Goal: Task Accomplishment & Management: Complete application form

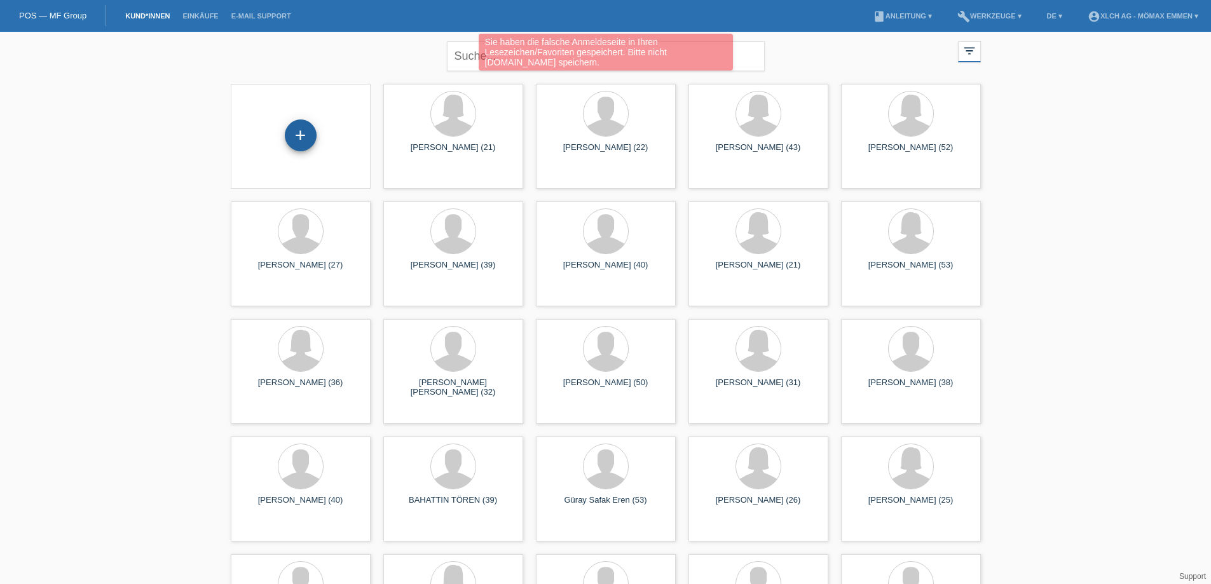
click at [308, 135] on div "+" at bounding box center [301, 135] width 32 height 32
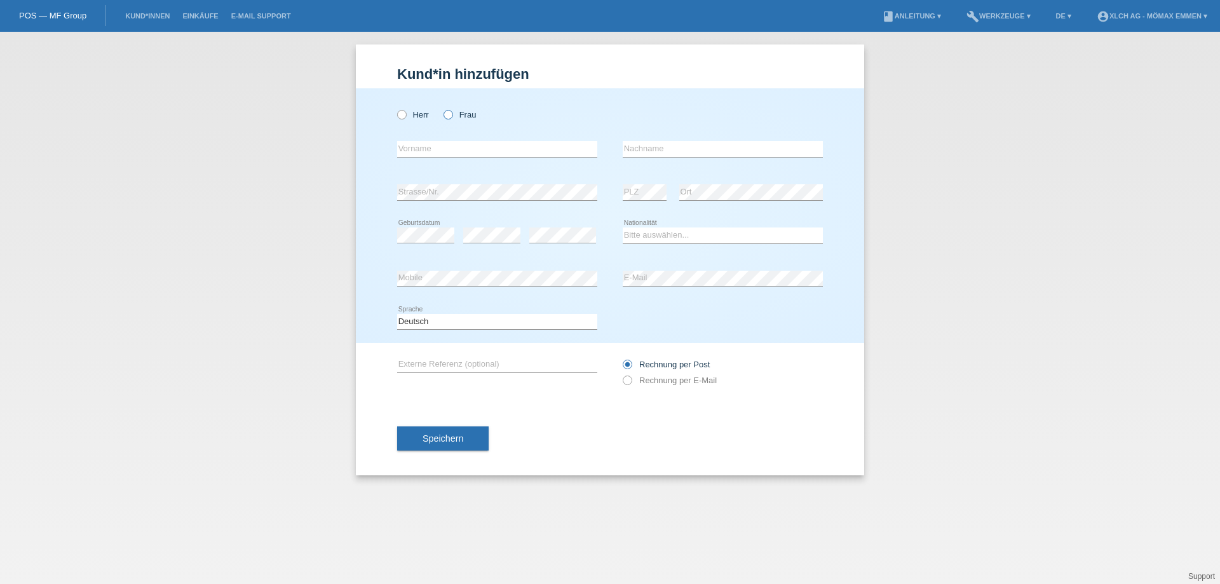
click at [442, 108] on icon at bounding box center [442, 108] width 0 height 0
click at [446, 114] on input "Frau" at bounding box center [448, 114] width 8 height 8
radio input "true"
click at [433, 154] on input "text" at bounding box center [497, 149] width 200 height 16
type input "[PERSON_NAME]"
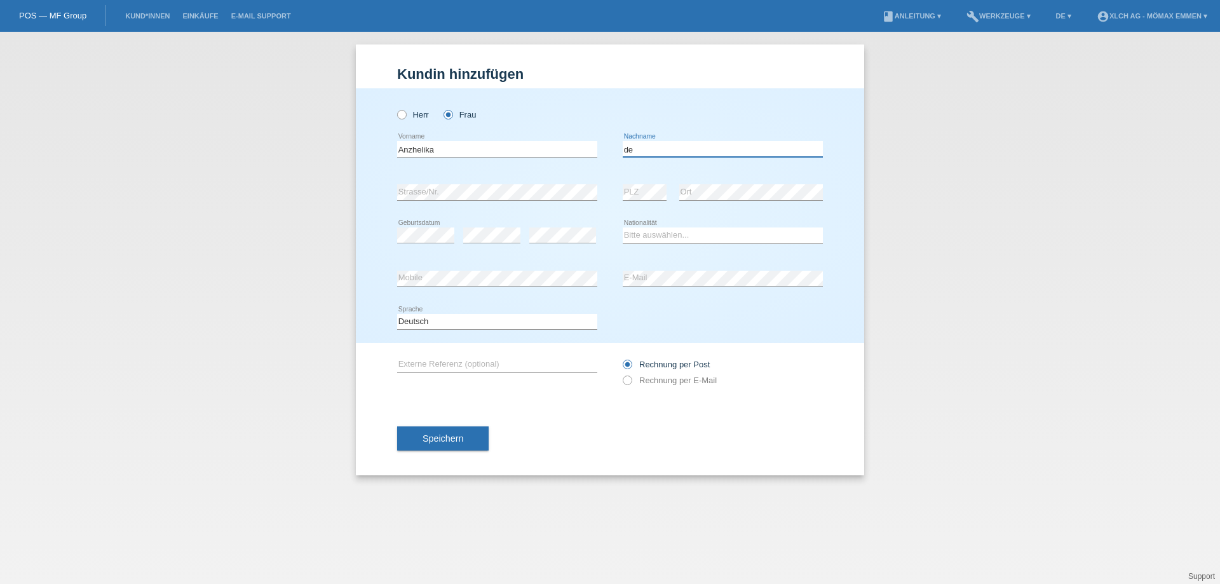
type input "d"
type input "Deyneka"
click at [684, 235] on select "Bitte auswählen... Schweiz Deutschland Liechtenstein Österreich ------------ Af…" at bounding box center [723, 235] width 200 height 15
select select "PT"
click at [623, 228] on select "Bitte auswählen... Schweiz Deutschland Liechtenstein Österreich ------------ Af…" at bounding box center [723, 235] width 200 height 15
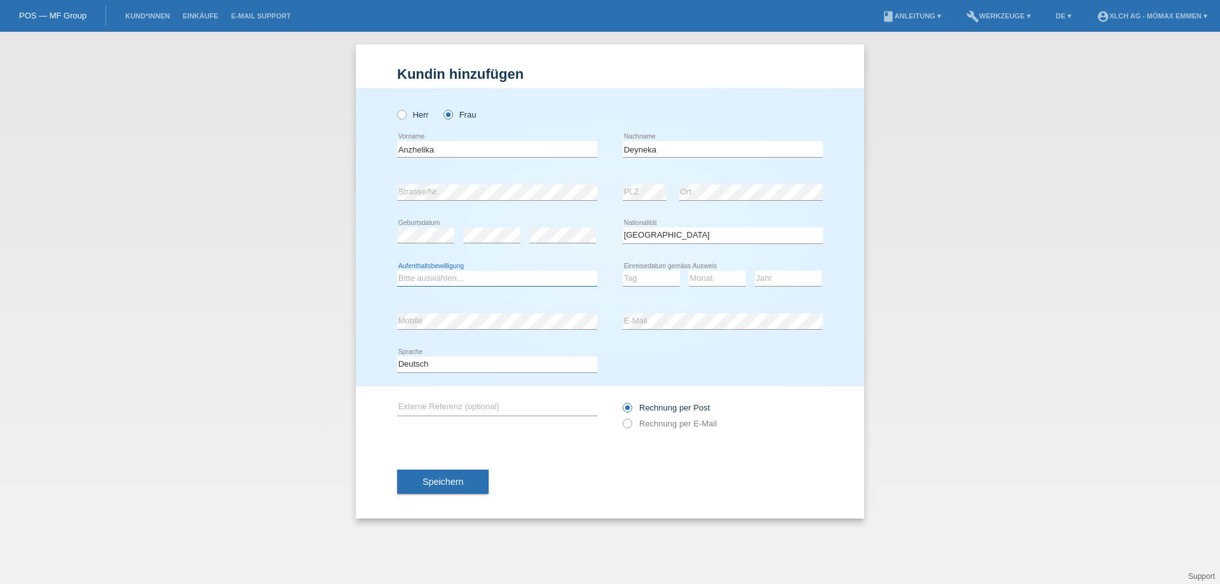
click at [485, 276] on select "Bitte auswählen... C B B - Flüchtlingsstatus Andere" at bounding box center [497, 278] width 200 height 15
select select "B"
click at [397, 271] on select "Bitte auswählen... C B B - Flüchtlingsstatus Andere" at bounding box center [497, 278] width 200 height 15
click at [643, 282] on select "Tag 01 02 03 04 05 06 07 08 09 10 11" at bounding box center [651, 278] width 57 height 15
select select "24"
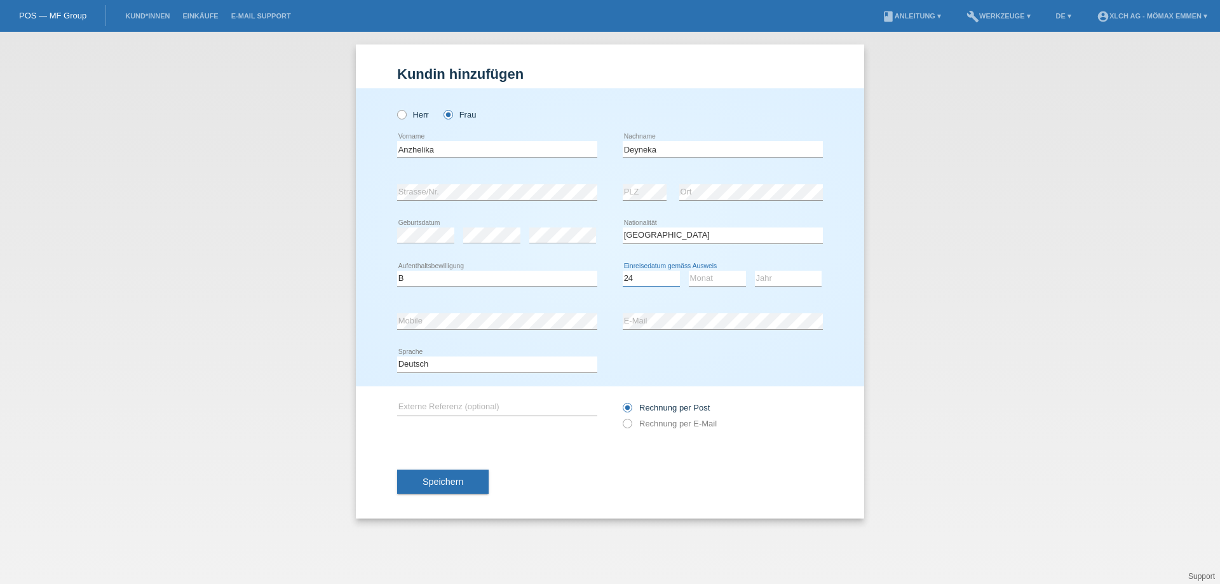
click at [623, 271] on select "Tag 01 02 03 04 05 06 07 08 09 10 11" at bounding box center [651, 278] width 57 height 15
select select "05"
select select "2018"
click at [669, 428] on label "Rechnung per E-Mail" at bounding box center [670, 424] width 94 height 10
click at [631, 428] on input "Rechnung per E-Mail" at bounding box center [627, 427] width 8 height 16
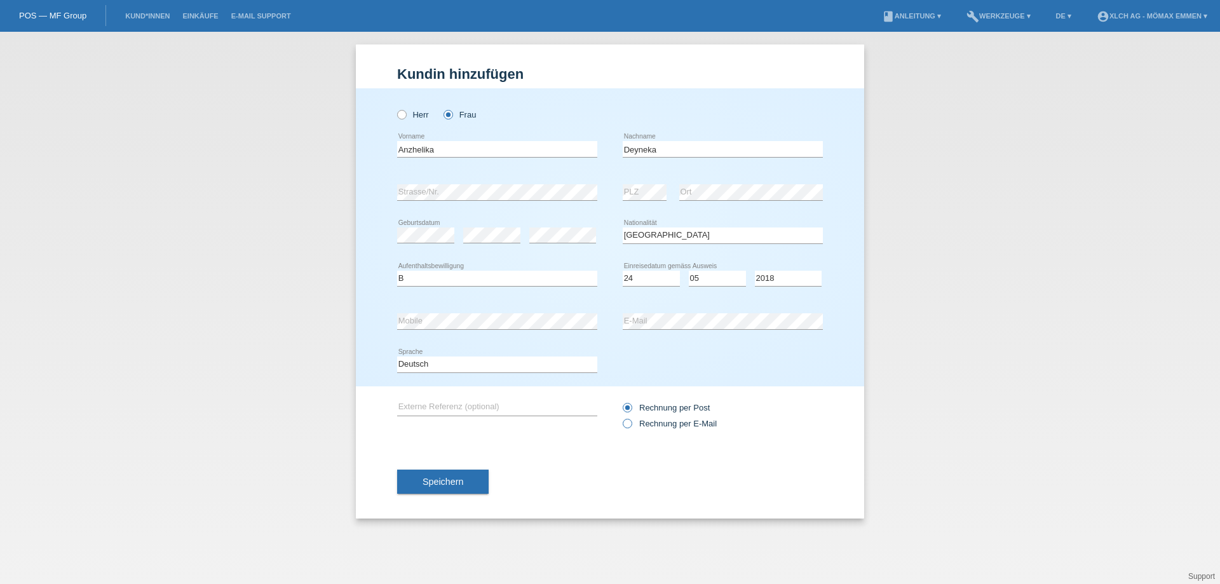
radio input "true"
click at [450, 474] on button "Speichern" at bounding box center [443, 482] width 92 height 24
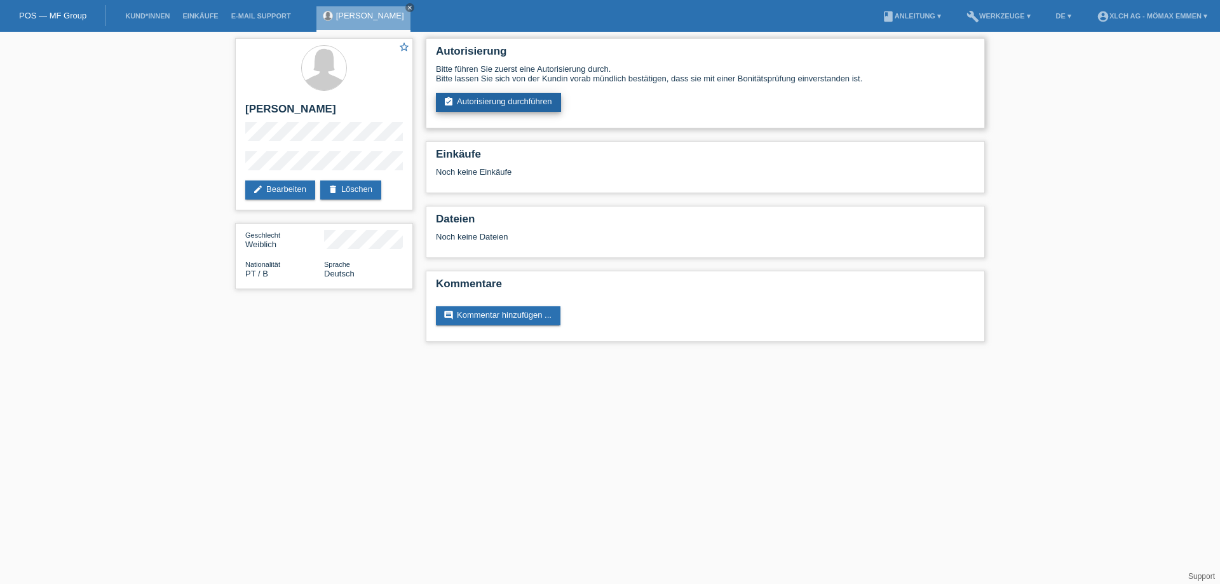
click at [524, 100] on link "assignment_turned_in Autorisierung durchführen" at bounding box center [498, 102] width 125 height 19
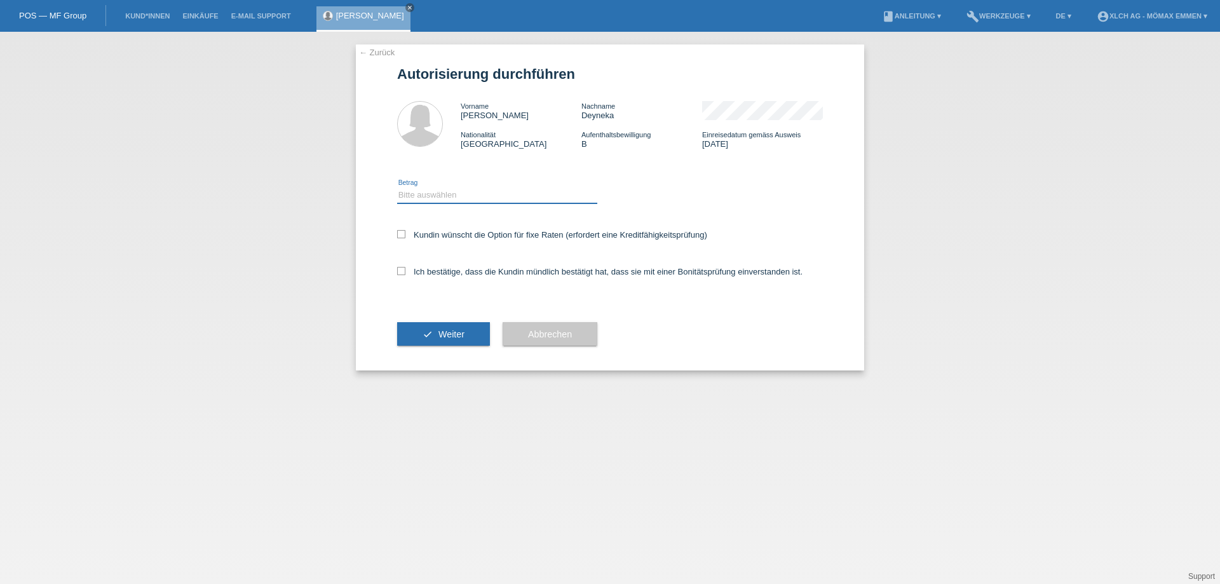
click at [455, 190] on select "Bitte auswählen CHF 1.00 - CHF 499.00 CHF 500.00 - CHF 1'999.00 CHF 2'000.00 - …" at bounding box center [497, 195] width 200 height 15
select select "3"
click at [397, 188] on select "Bitte auswählen CHF 1.00 - CHF 499.00 CHF 500.00 - CHF 1'999.00 CHF 2'000.00 - …" at bounding box center [497, 195] width 200 height 15
click at [460, 235] on label "Kundin wünscht die Option für fixe Raten (erfordert eine Kreditfähigkeitsprüfun…" at bounding box center [552, 235] width 310 height 10
click at [406, 235] on input "Kundin wünscht die Option für fixe Raten (erfordert eine Kreditfähigkeitsprüfun…" at bounding box center [401, 234] width 8 height 8
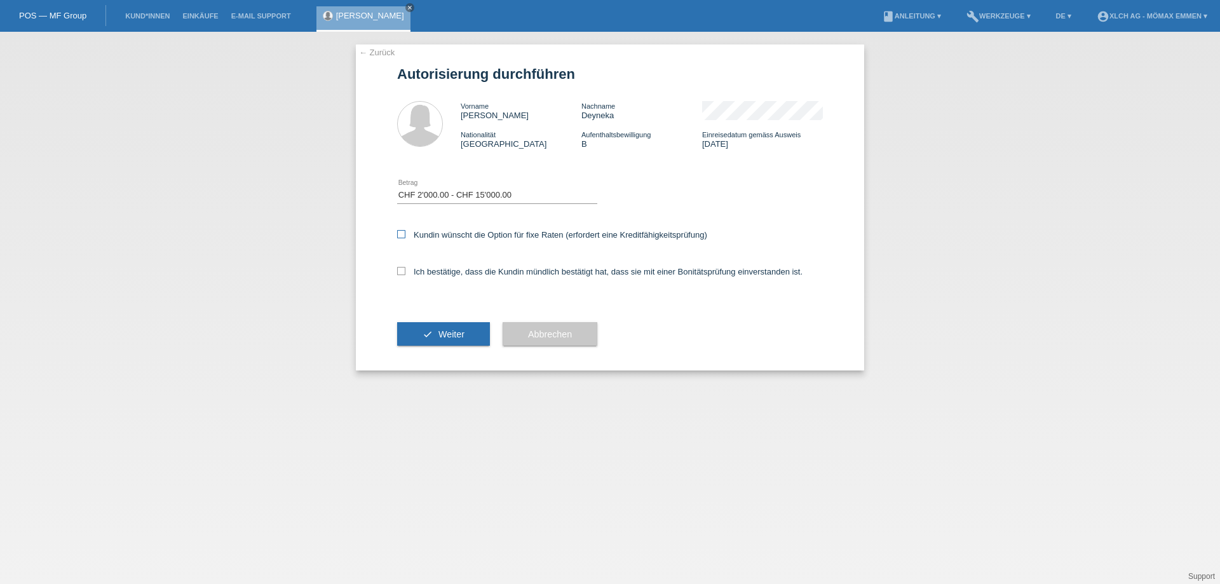
checkbox input "true"
click at [458, 273] on label "Ich bestätige, dass die Kundin mündlich bestätigt hat, dass sie mit einer Bonit…" at bounding box center [600, 272] width 406 height 10
click at [406, 273] on input "Ich bestätige, dass die Kundin mündlich bestätigt hat, dass sie mit einer Bonit…" at bounding box center [401, 271] width 8 height 8
checkbox input "true"
drag, startPoint x: 456, startPoint y: 332, endPoint x: 460, endPoint y: 348, distance: 17.1
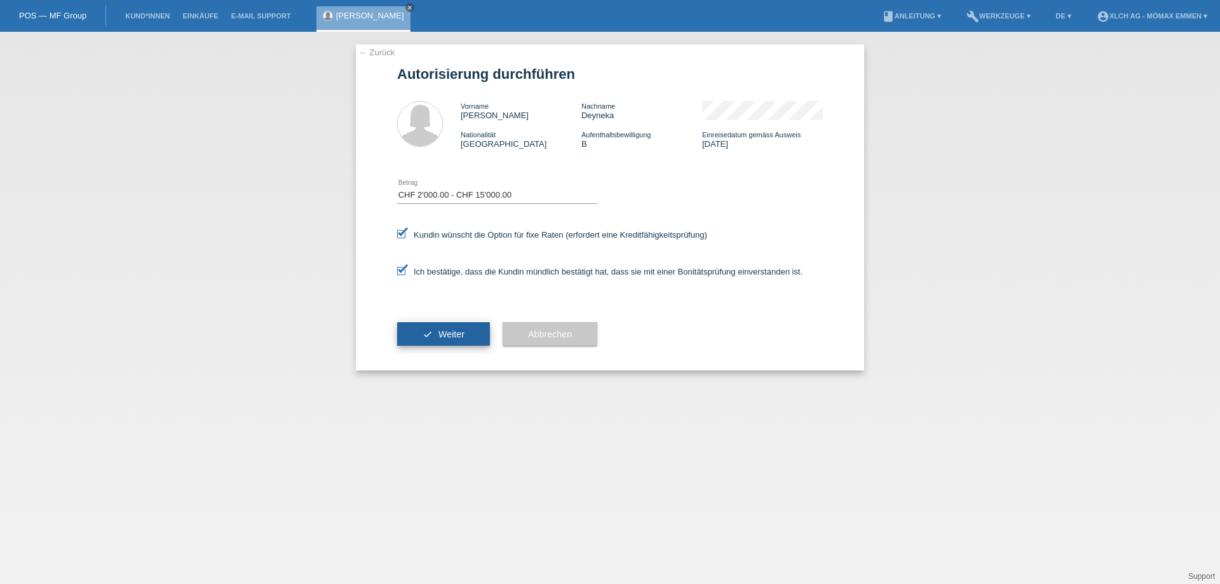
click at [456, 334] on span "Weiter" at bounding box center [452, 334] width 26 height 10
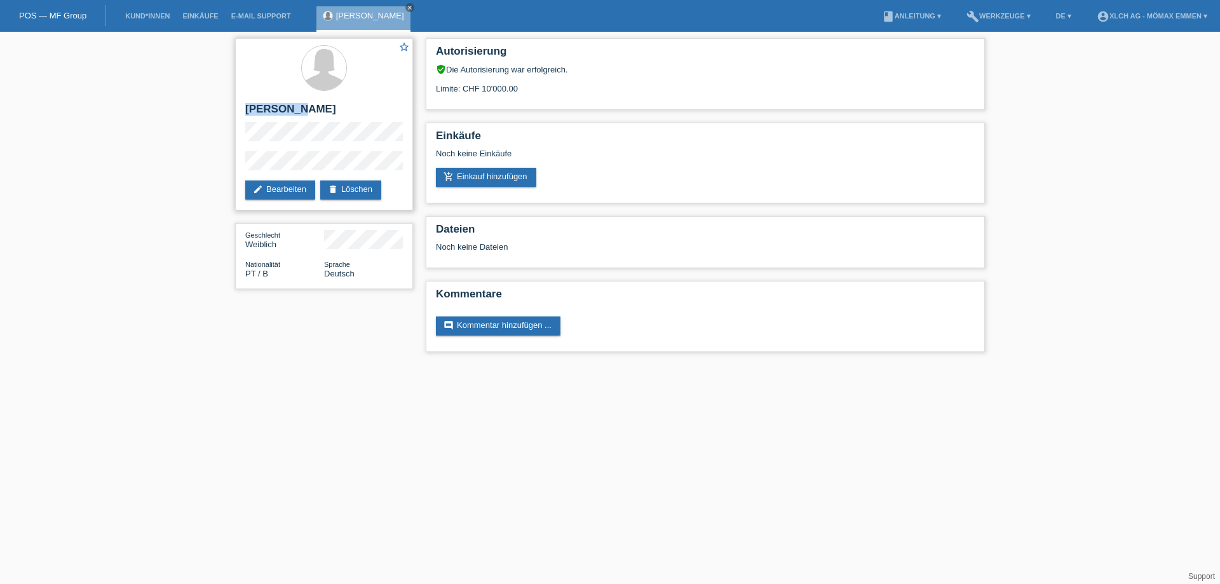
drag, startPoint x: 245, startPoint y: 110, endPoint x: 294, endPoint y: 107, distance: 48.4
click at [294, 107] on h2 "[PERSON_NAME]" at bounding box center [324, 112] width 158 height 19
copy h2 "Anzhelika"
drag, startPoint x: 247, startPoint y: 112, endPoint x: 294, endPoint y: 111, distance: 47.0
click at [294, 111] on h2 "[PERSON_NAME]" at bounding box center [324, 112] width 158 height 19
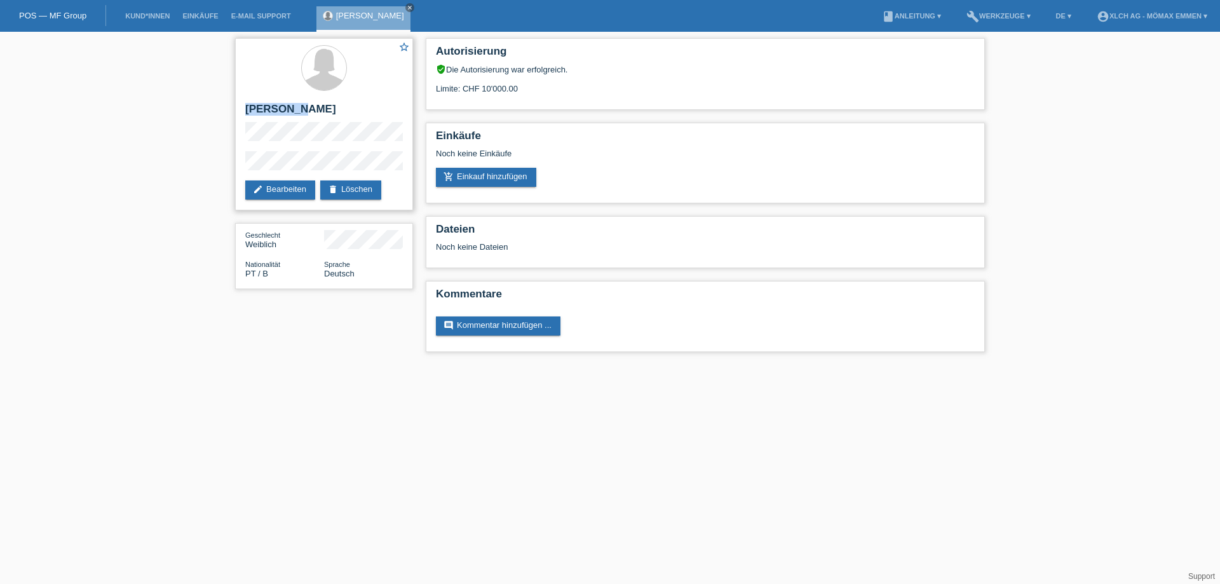
copy h2 "Anzhelika"
drag, startPoint x: 302, startPoint y: 110, endPoint x: 342, endPoint y: 109, distance: 40.0
click at [342, 109] on h2 "[PERSON_NAME]" at bounding box center [324, 112] width 158 height 19
copy h2 "Deyneka"
click at [514, 175] on link "add_shopping_cart Einkauf hinzufügen" at bounding box center [486, 177] width 100 height 19
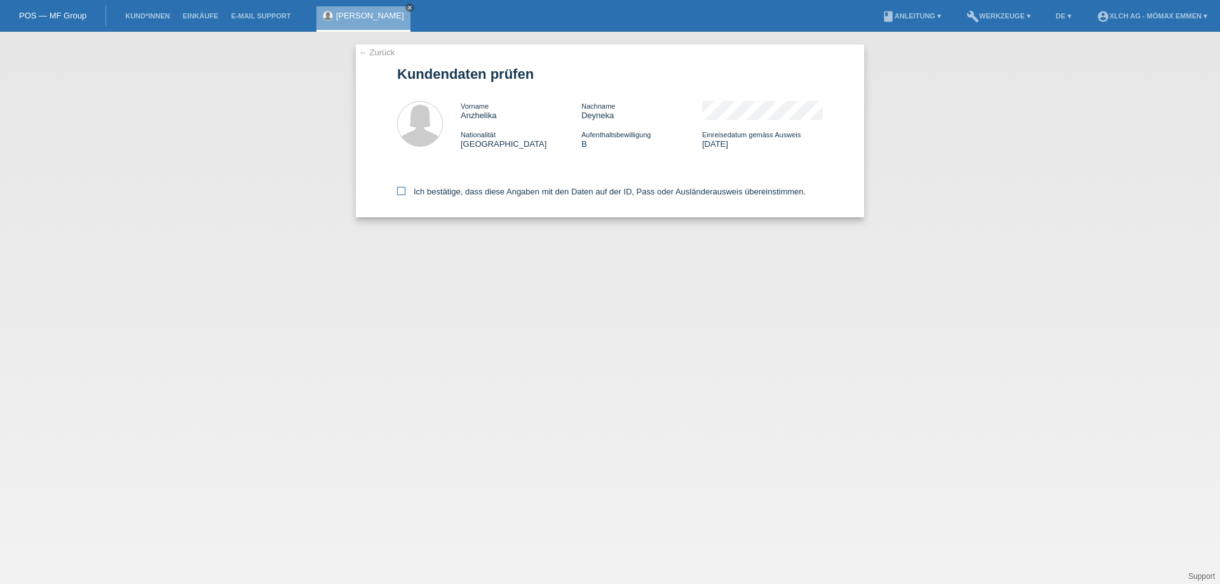
click at [426, 195] on label "Ich bestätige, dass diese Angaben mit den Daten auf der ID, Pass oder Ausländer…" at bounding box center [601, 192] width 409 height 10
click at [406, 195] on input "Ich bestätige, dass diese Angaben mit den Daten auf der ID, Pass oder Ausländer…" at bounding box center [401, 191] width 8 height 8
checkbox input "true"
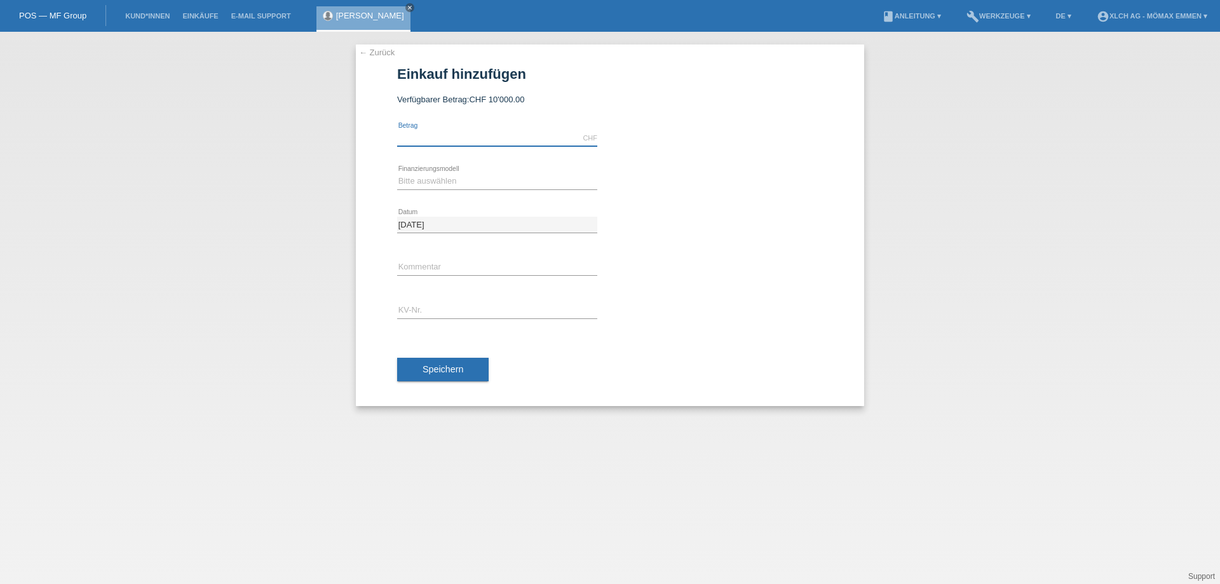
click at [420, 133] on input "text" at bounding box center [497, 138] width 200 height 16
click at [537, 138] on input "text" at bounding box center [497, 138] width 200 height 16
type input "3099.00"
click at [456, 179] on select "Bitte auswählen Kauf auf Rechnung mit Teilzahlungsoption Fixe Raten - Zinsübern…" at bounding box center [497, 181] width 200 height 15
select select "113"
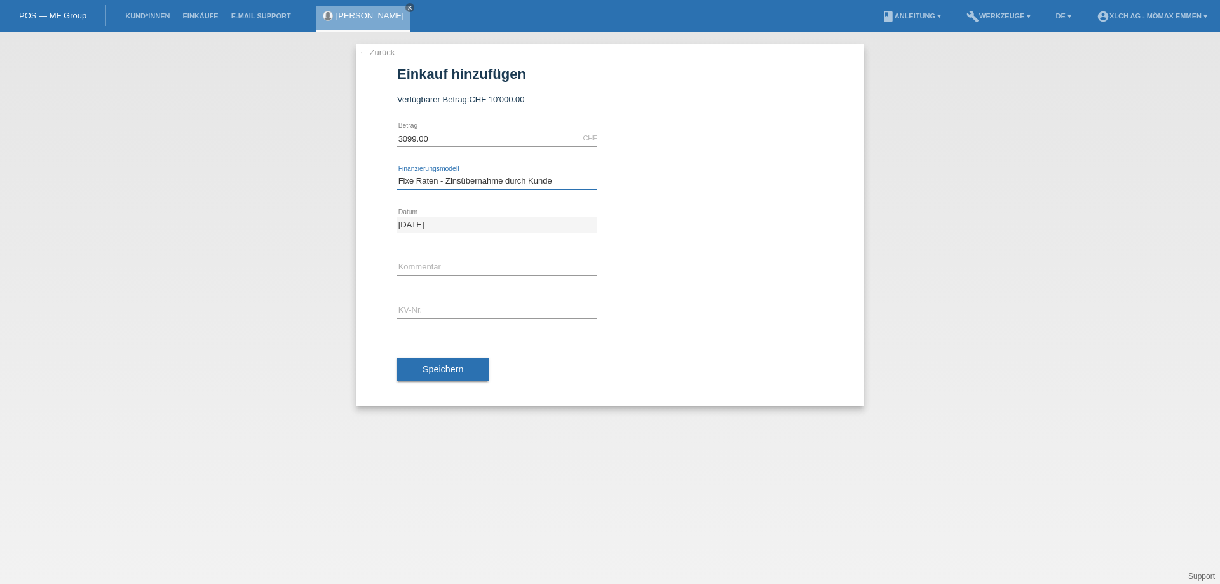
click at [397, 174] on select "Bitte auswählen Kauf auf Rechnung mit Teilzahlungsoption Fixe Raten - Zinsübern…" at bounding box center [497, 181] width 200 height 15
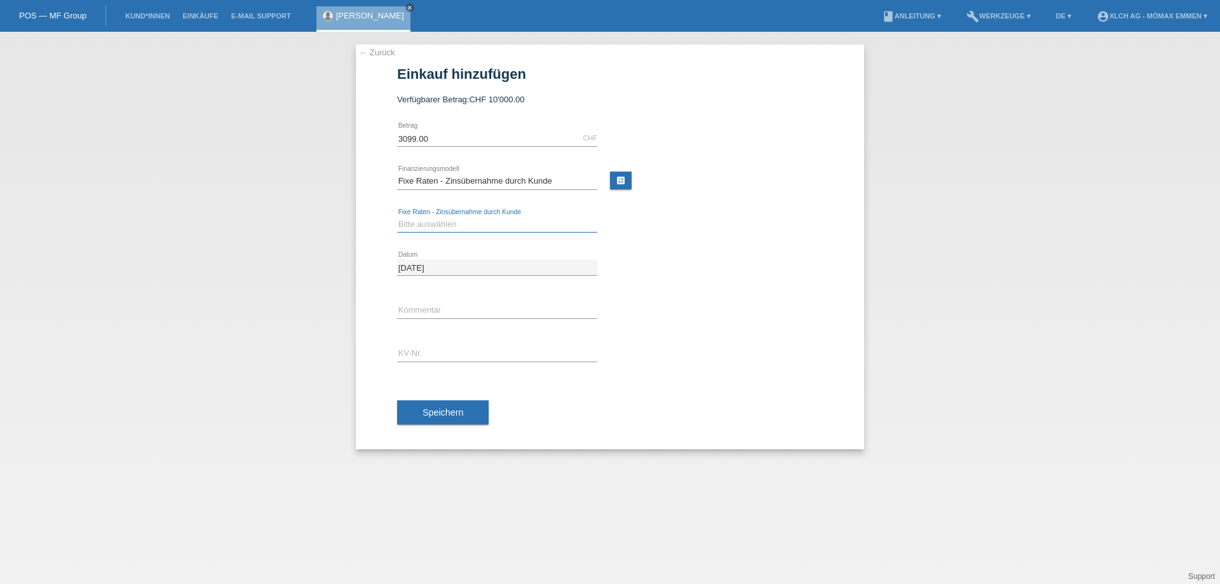
click at [432, 221] on select "Bitte auswählen 6 Raten 12 Raten 24 Raten 36 Raten" at bounding box center [497, 224] width 200 height 15
select select "325"
click at [397, 217] on select "Bitte auswählen 6 Raten 12 Raten 24 Raten 36 Raten" at bounding box center [497, 224] width 200 height 15
click at [425, 312] on input "text" at bounding box center [497, 311] width 200 height 16
type input "2GPF"
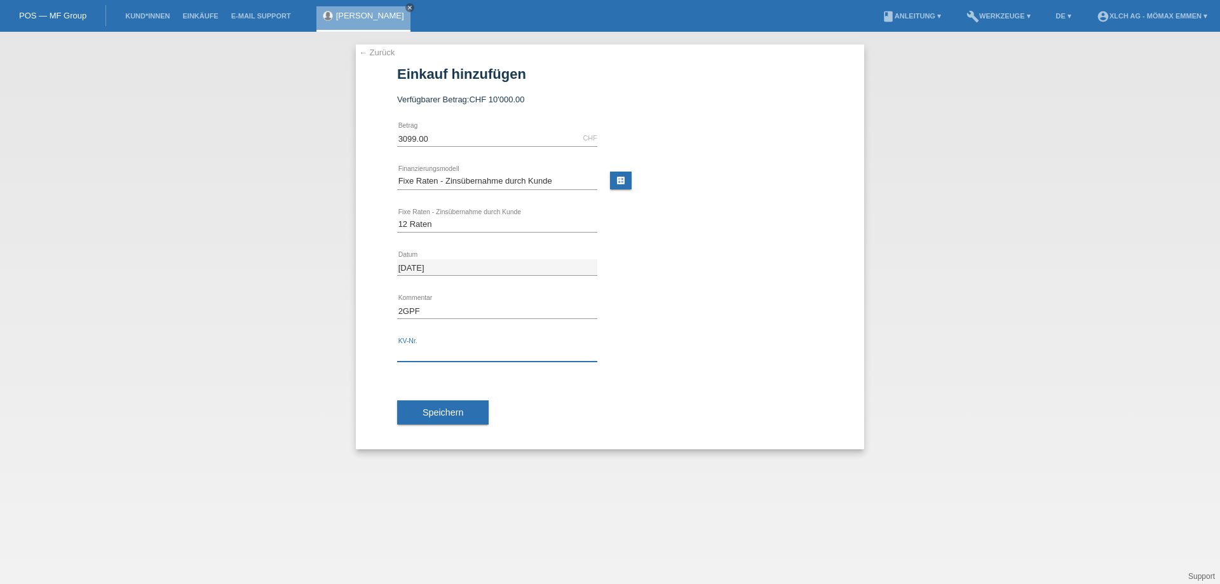
click at [457, 353] on input "text" at bounding box center [497, 354] width 200 height 16
paste input "EIN3XN"
type input "EIN3XN"
click at [467, 405] on button "Speichern" at bounding box center [443, 412] width 92 height 24
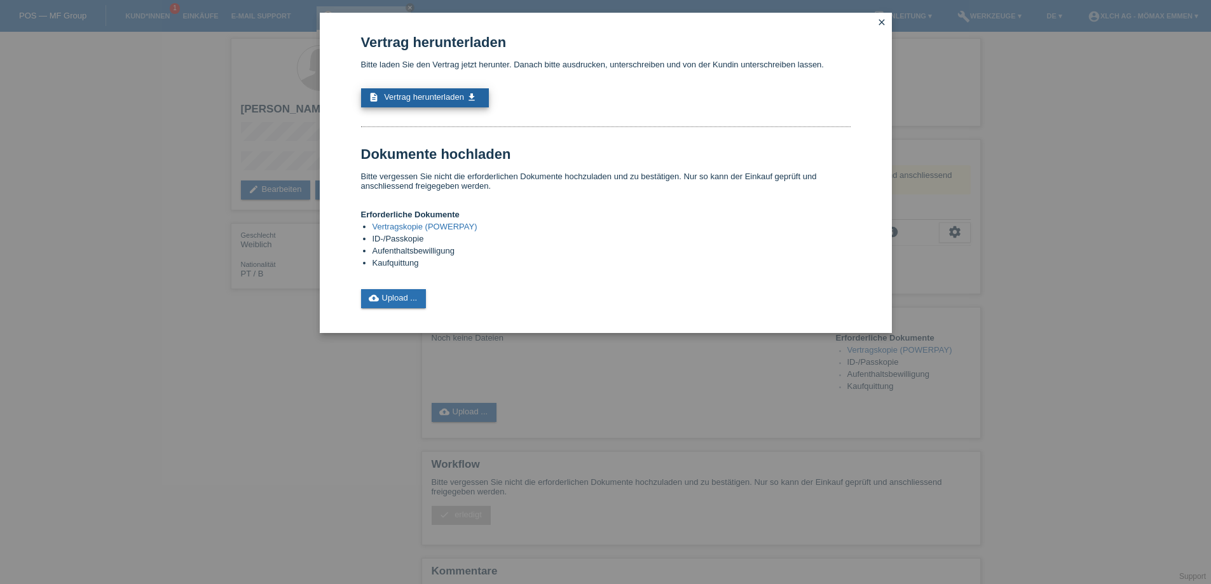
click at [446, 94] on span "Vertrag herunterladen" at bounding box center [424, 97] width 80 height 10
click at [407, 297] on link "cloud_upload Upload ..." at bounding box center [393, 298] width 65 height 19
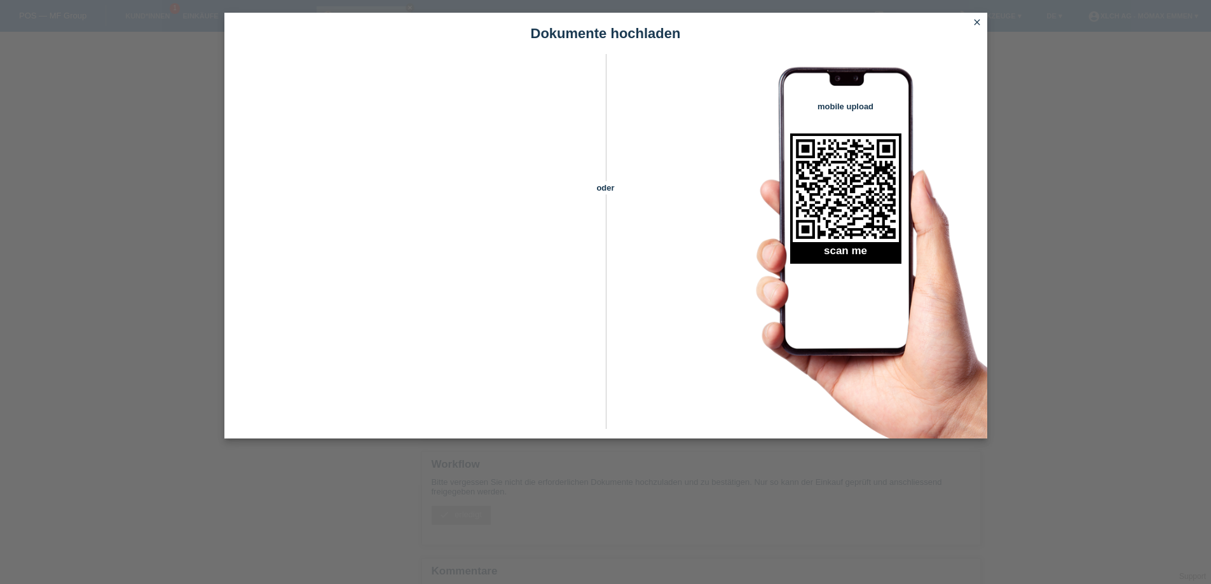
click at [972, 19] on icon "close" at bounding box center [977, 22] width 10 height 10
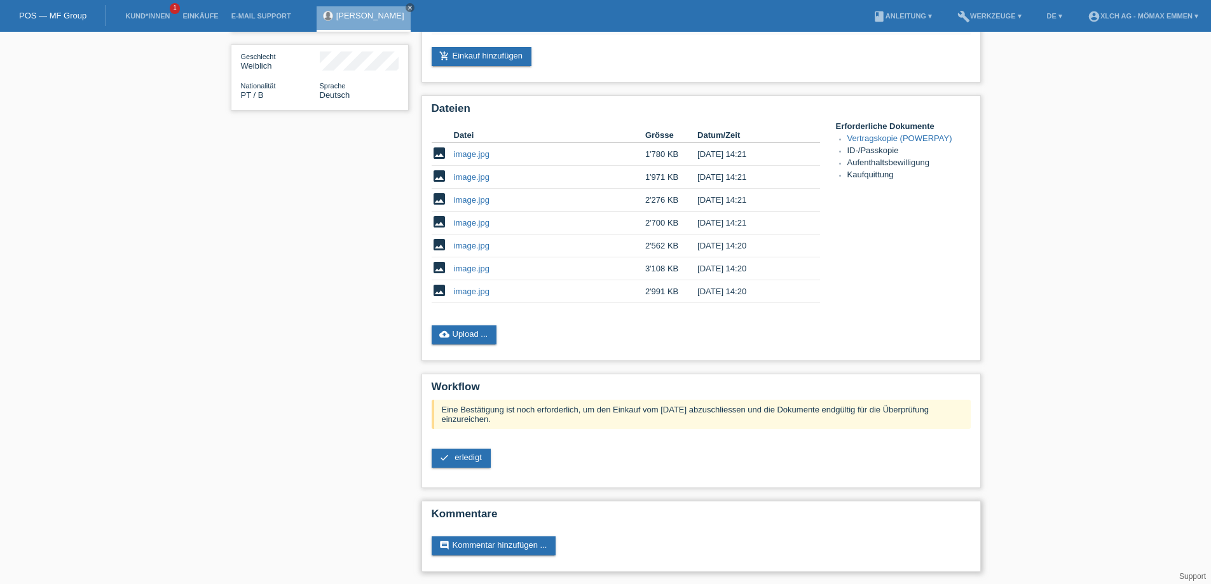
scroll to position [179, 0]
click at [473, 458] on span "erledigt" at bounding box center [467, 457] width 27 height 10
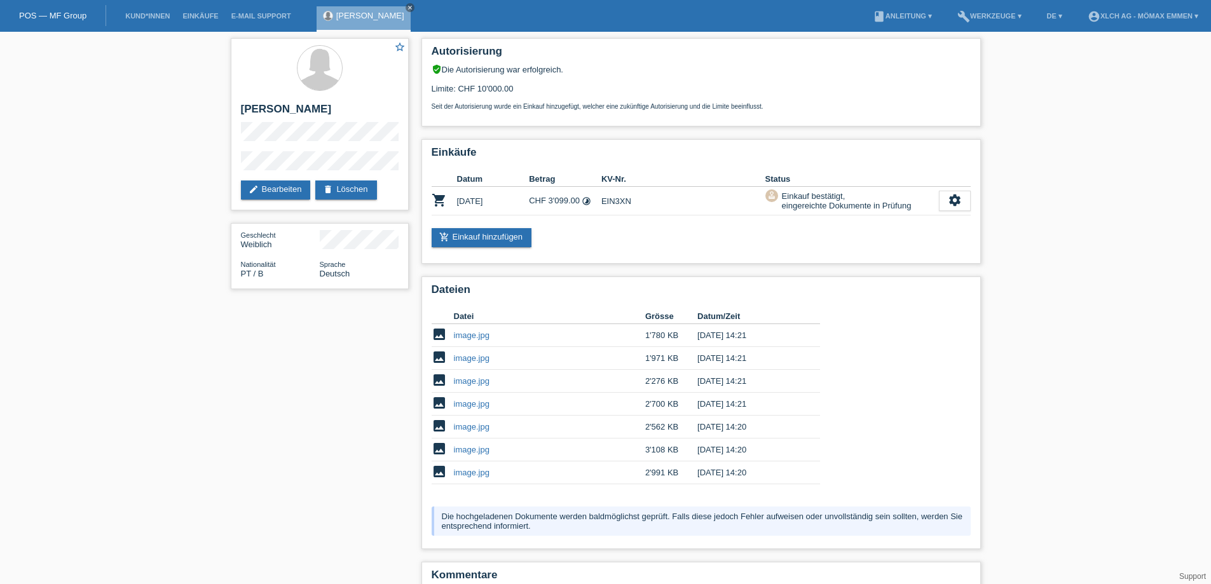
scroll to position [62, 0]
